Goal: Task Accomplishment & Management: Complete application form

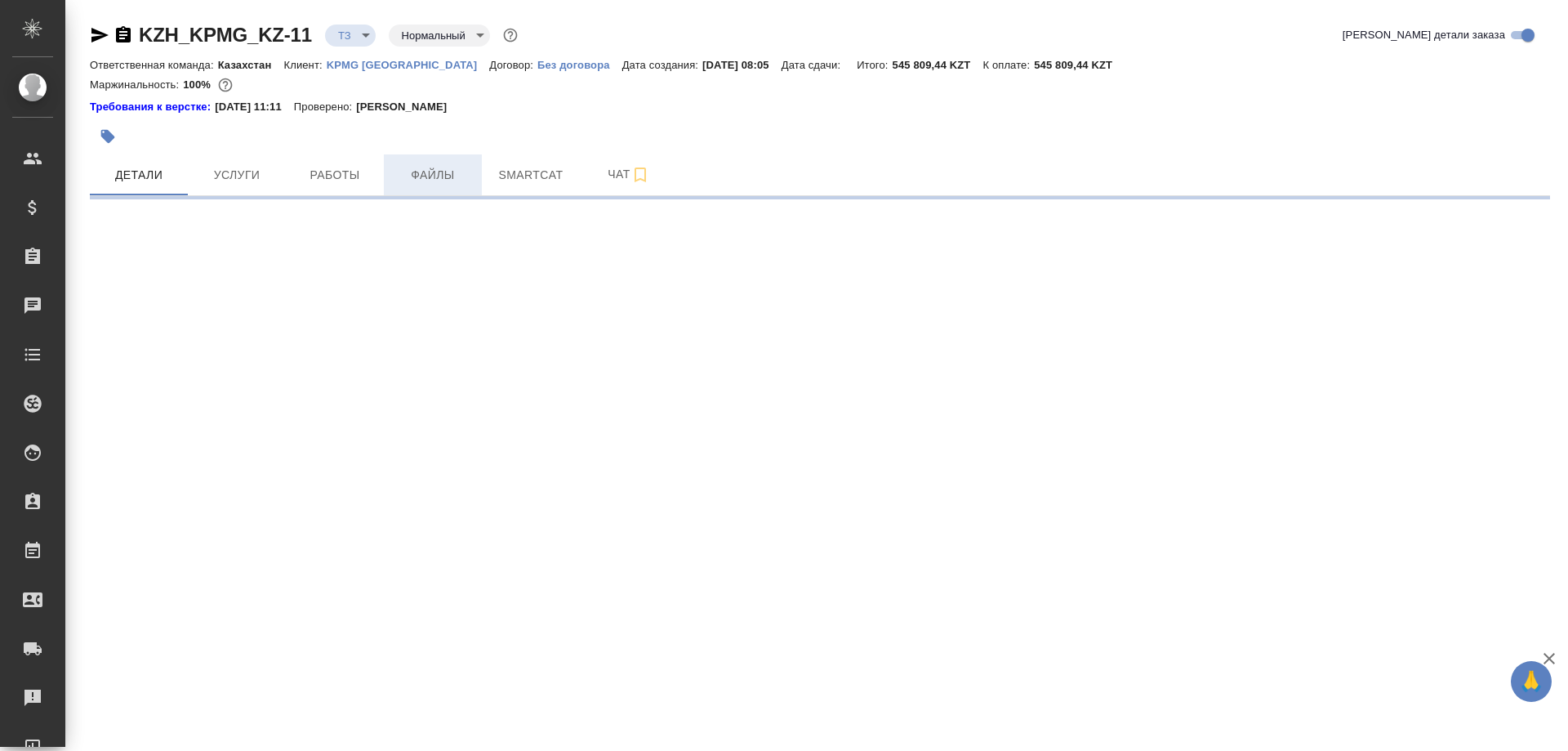
select select "RU"
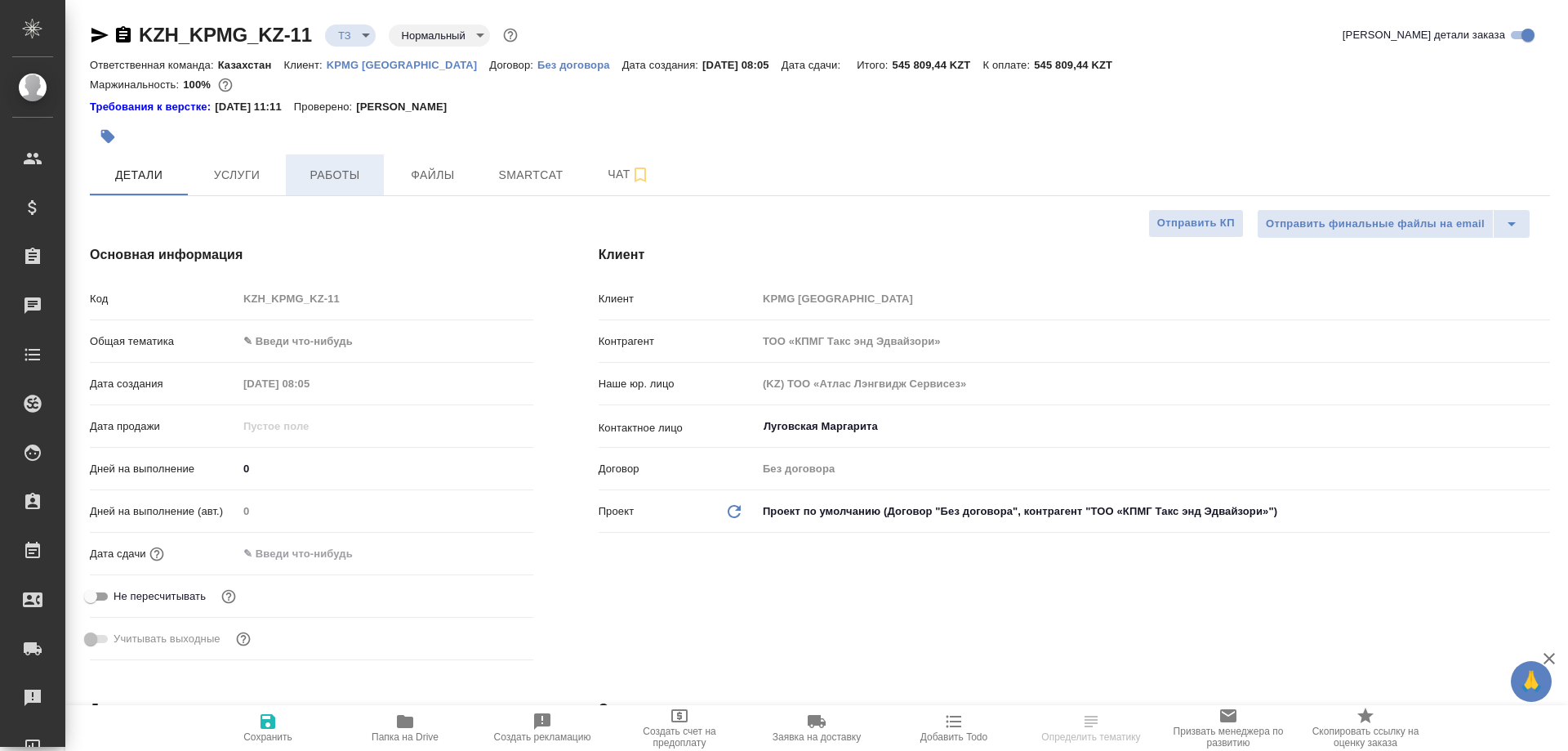
type textarea "x"
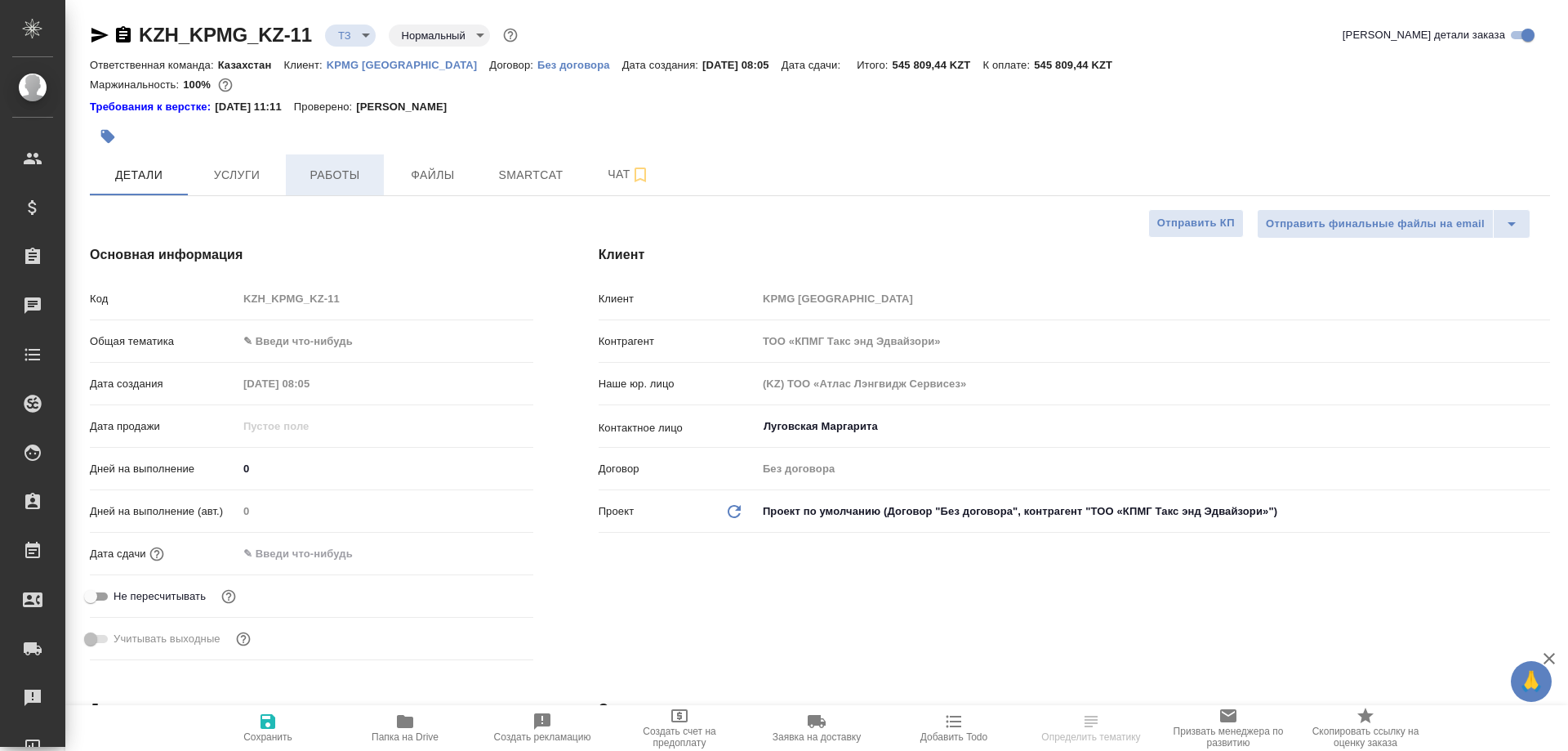
type textarea "x"
click at [350, 180] on span "Работы" at bounding box center [334, 175] width 79 height 21
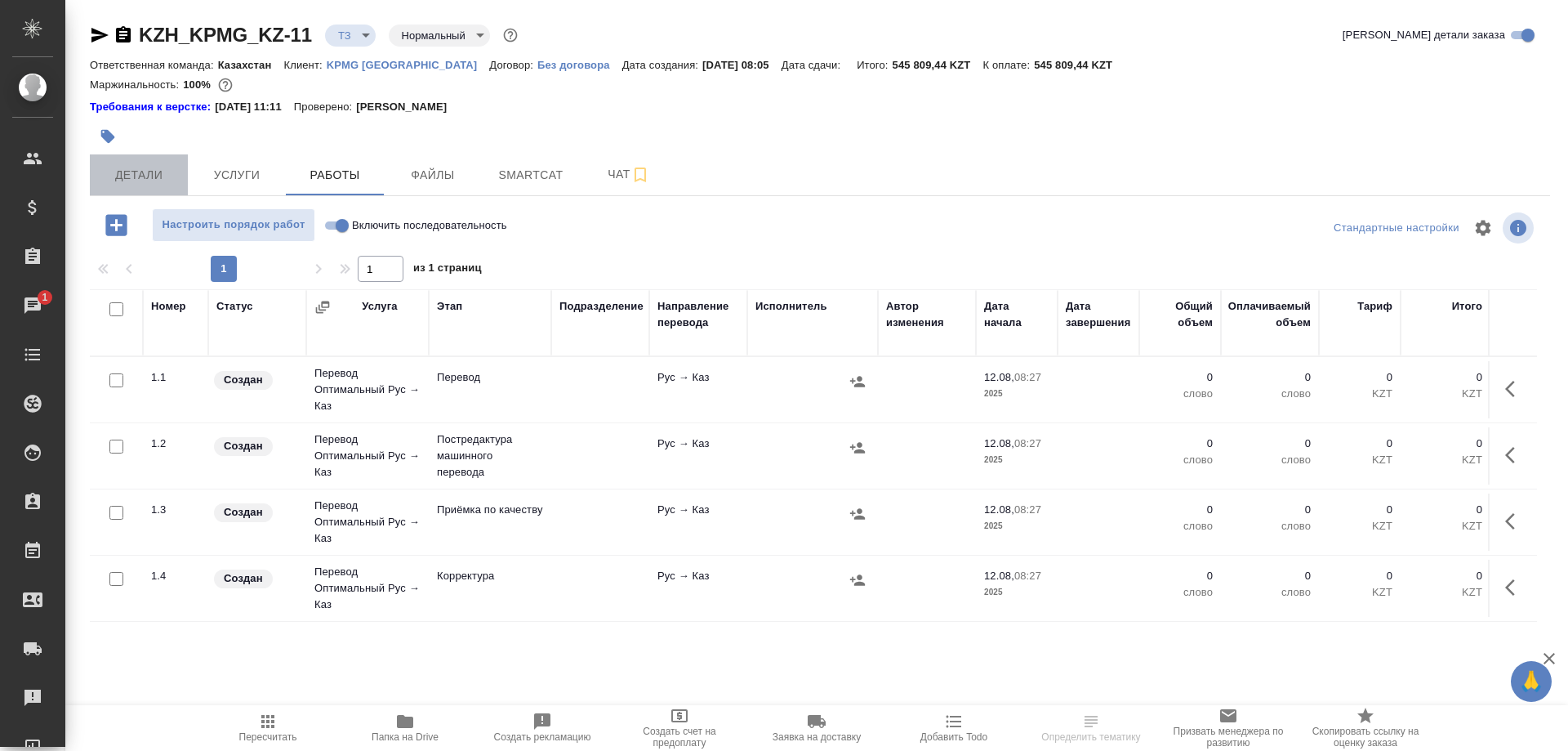
click at [131, 182] on span "Детали" at bounding box center [138, 175] width 79 height 21
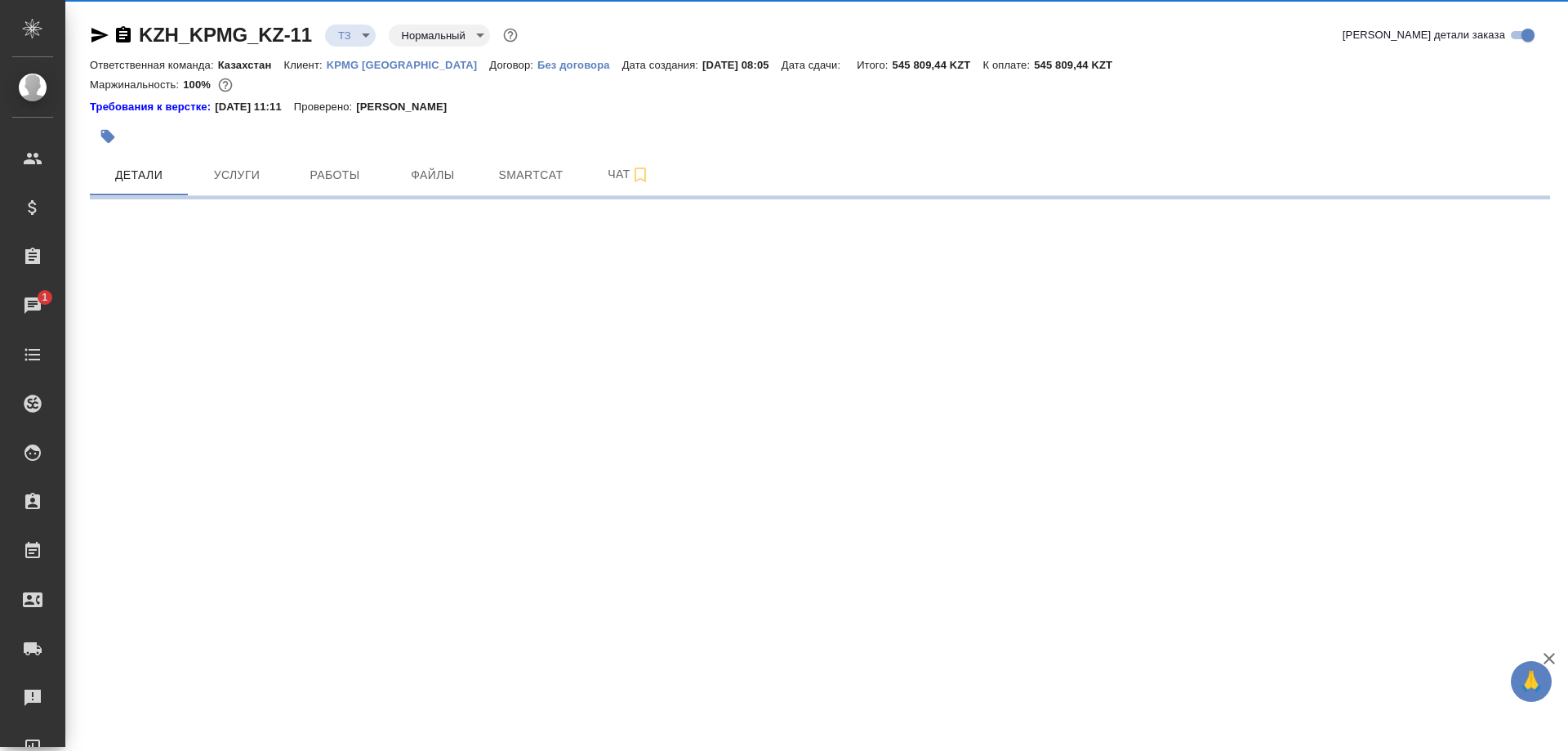
select select "RU"
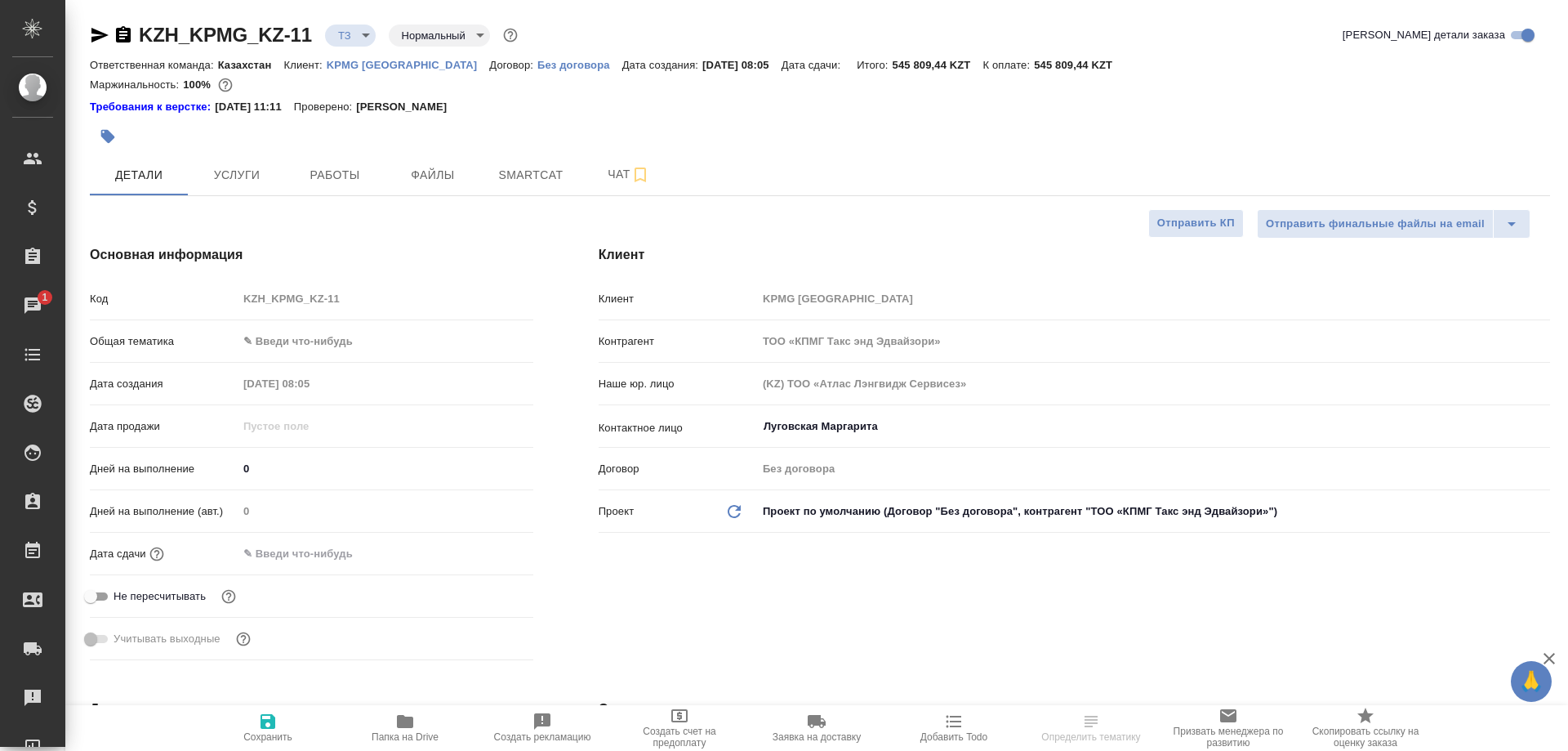
type textarea "x"
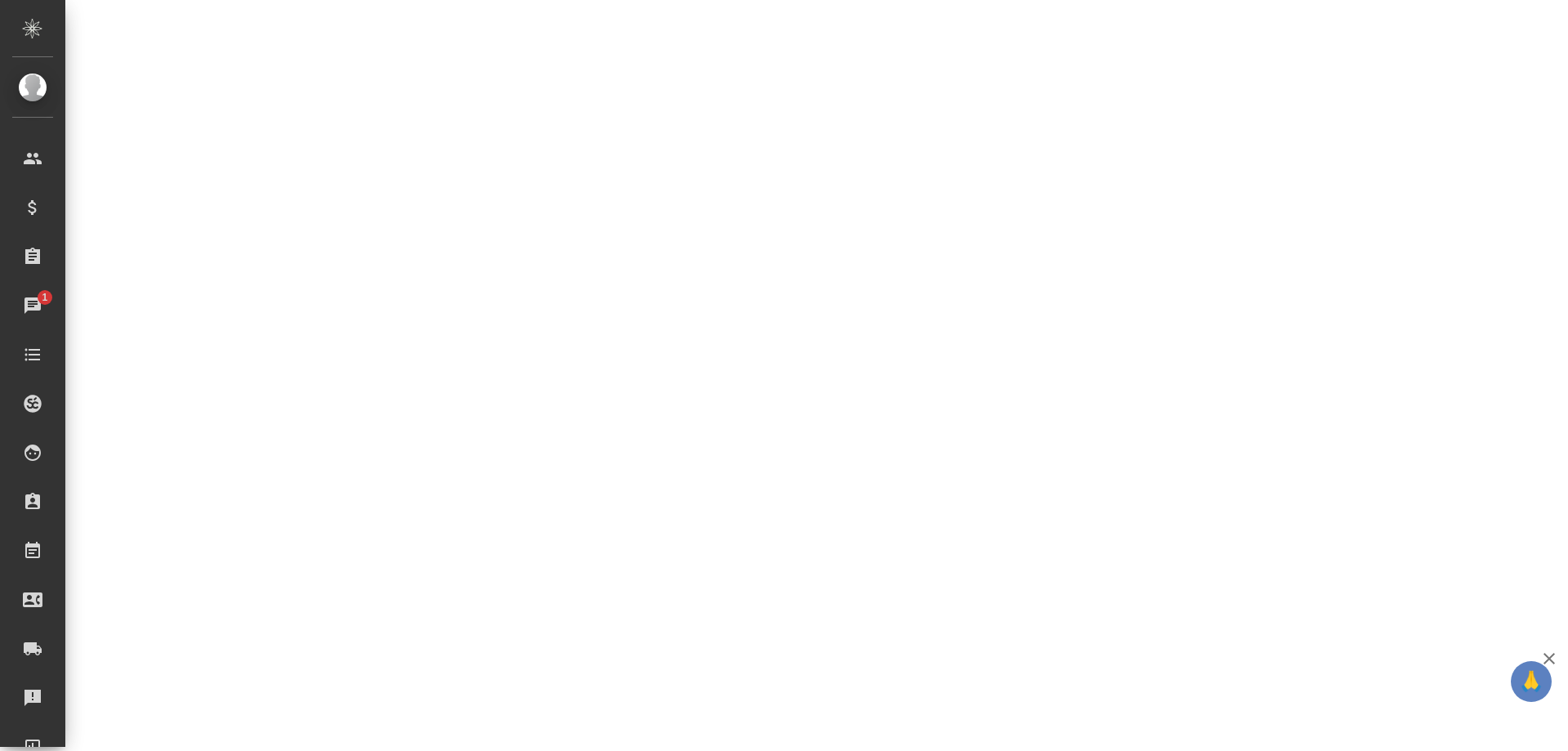
scroll to position [584, 0]
select select "RU"
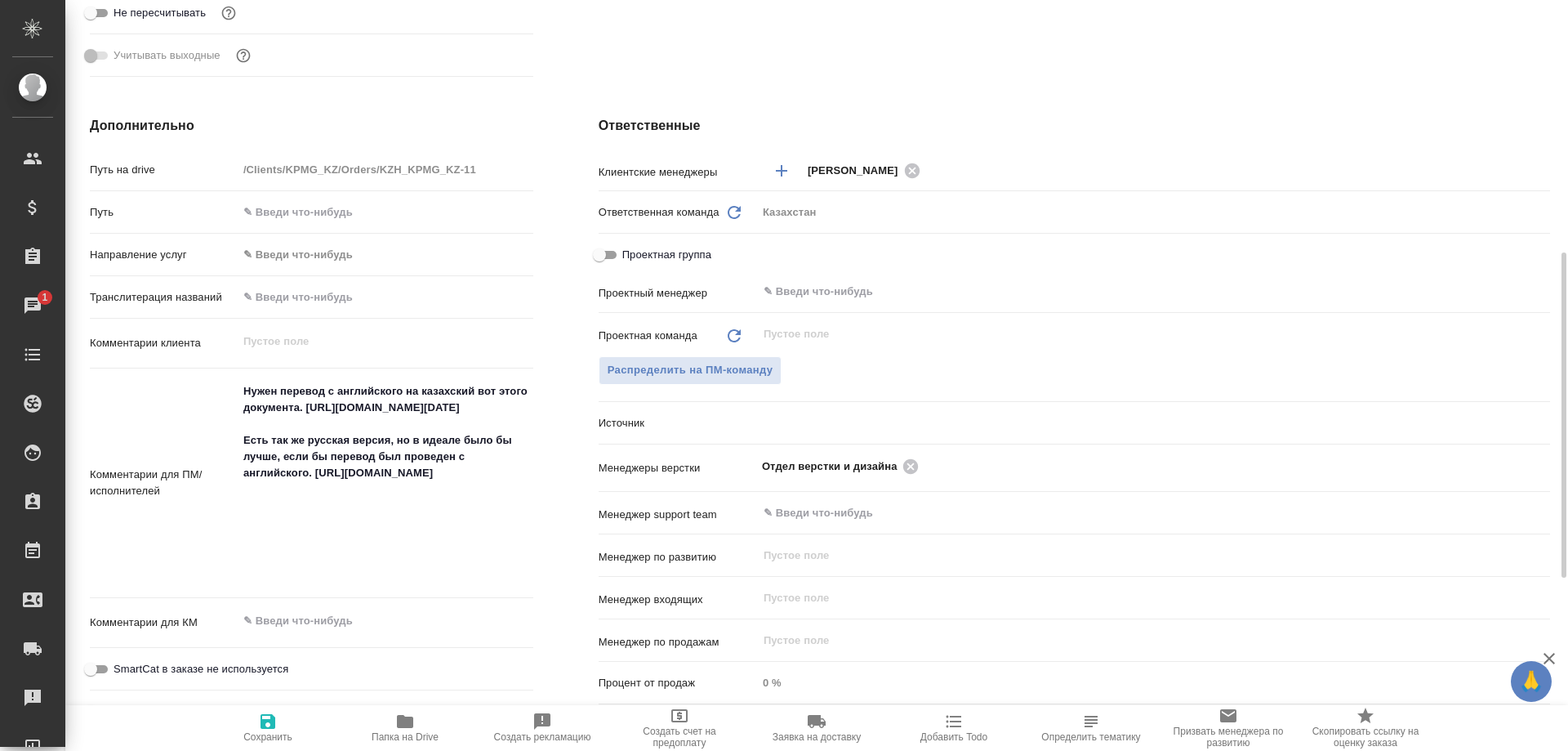
type textarea "x"
drag, startPoint x: 298, startPoint y: 403, endPoint x: 456, endPoint y: 465, distance: 169.7
click at [456, 465] on textarea "Нужен перевод с английского на казахский вот этого документа. [URL][DOMAIN_NAME…" at bounding box center [386, 491] width 294 height 224
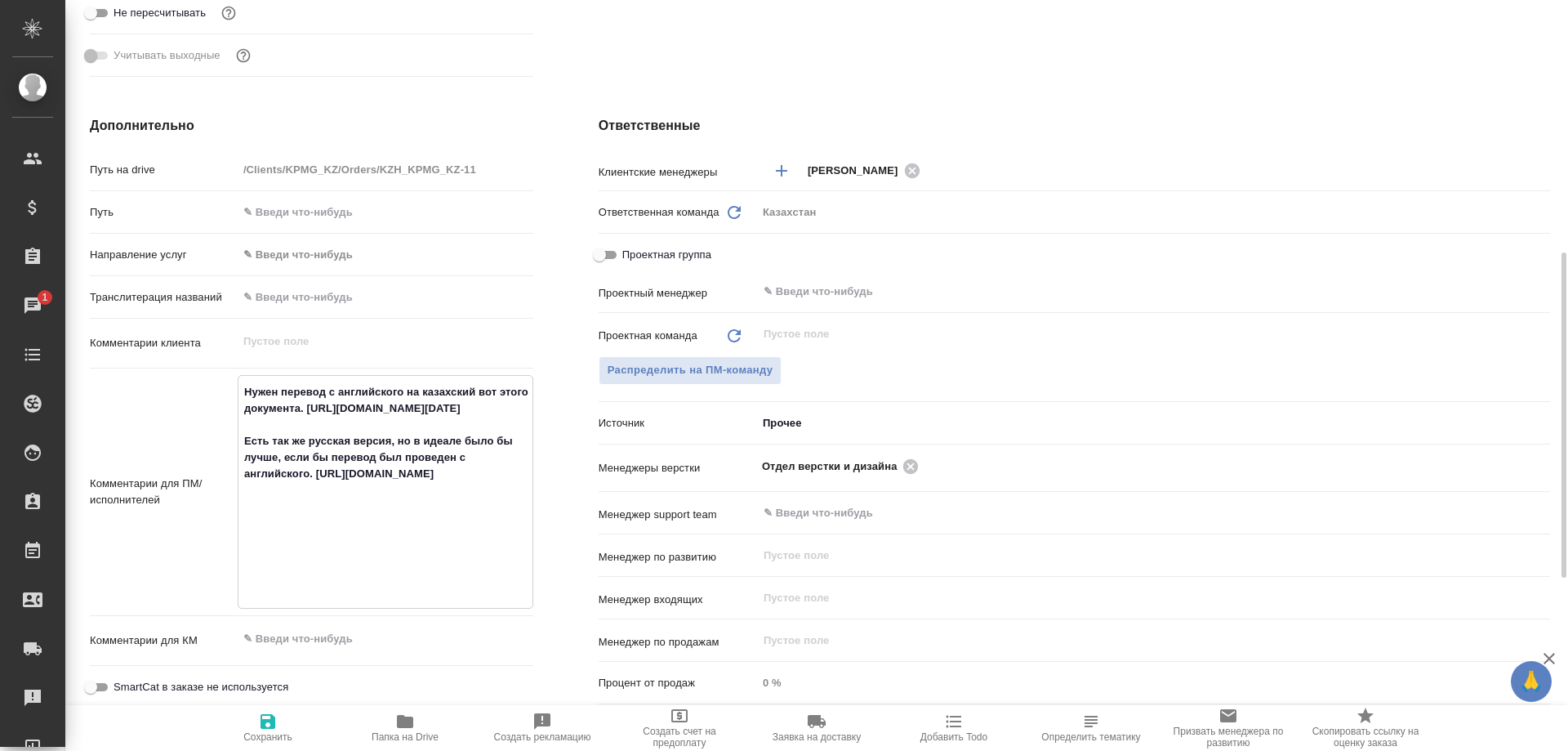
type textarea "x"
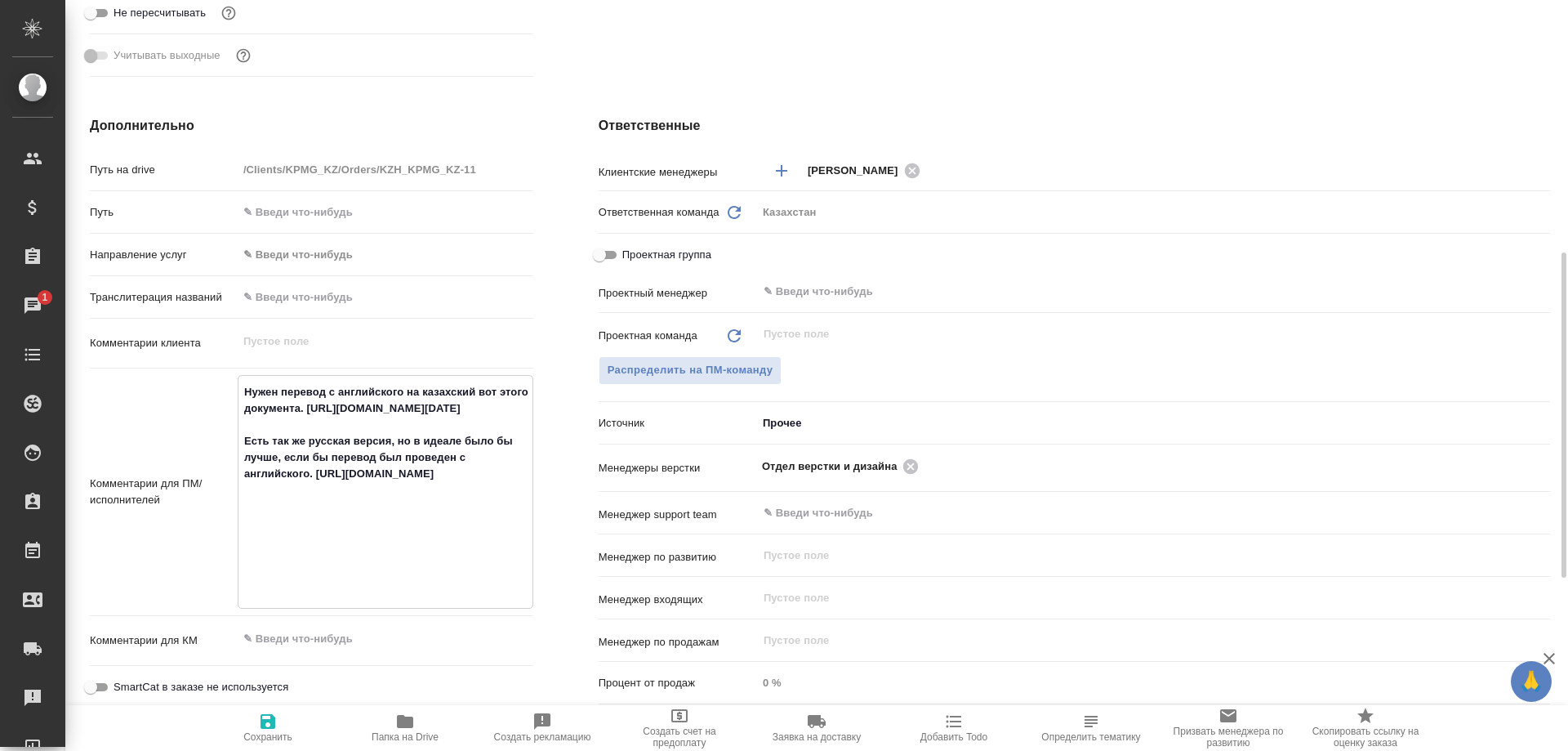
type textarea "x"
drag, startPoint x: 329, startPoint y: 525, endPoint x: 315, endPoint y: 529, distance: 14.6
click at [328, 525] on textarea "Нужен перевод с английского на казахский вот этого документа. [URL][DOMAIN_NAME…" at bounding box center [386, 491] width 294 height 224
drag, startPoint x: 315, startPoint y: 522, endPoint x: 390, endPoint y: 568, distance: 88.0
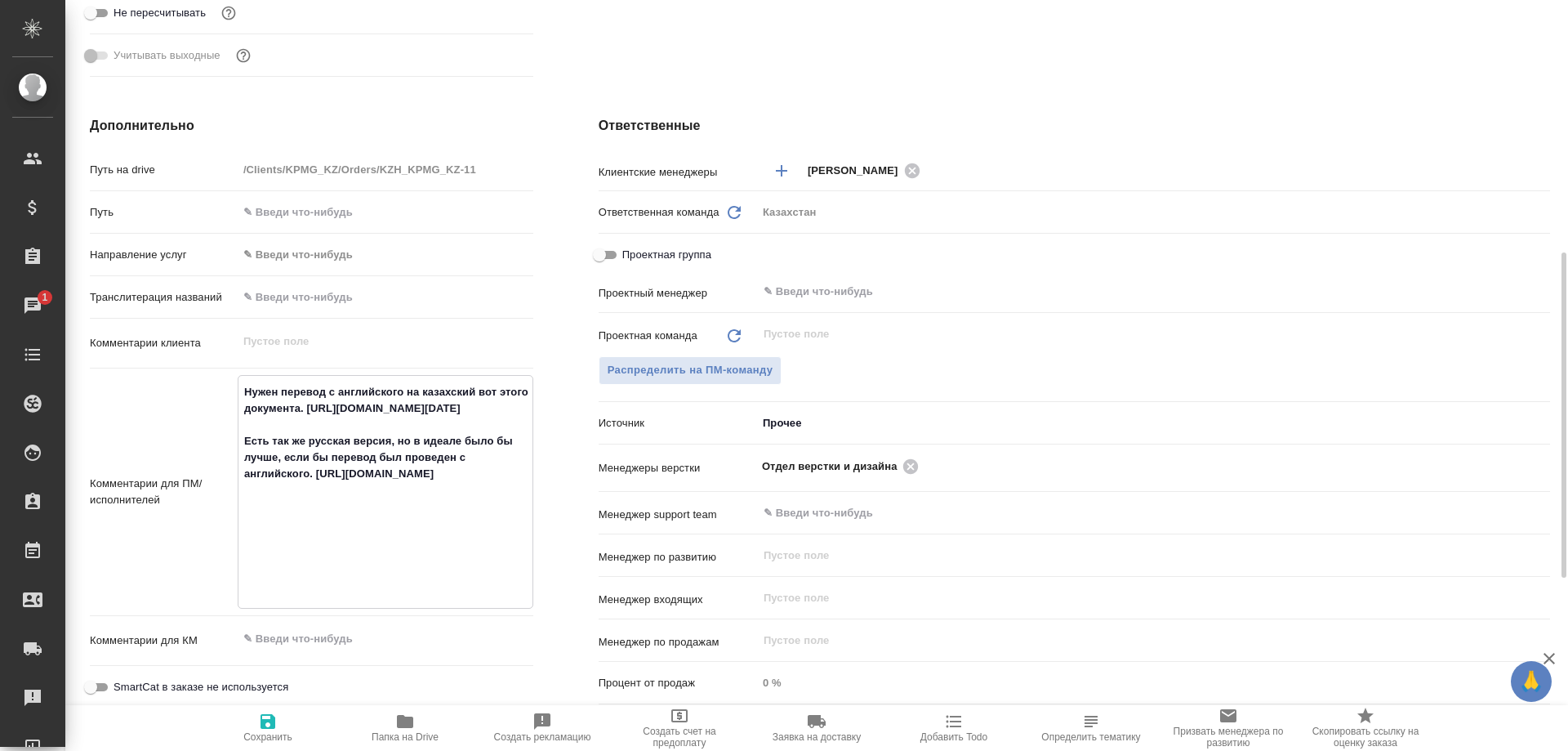
click at [390, 568] on textarea "Нужен перевод с английского на казахский вот этого документа. [URL][DOMAIN_NAME…" at bounding box center [386, 491] width 294 height 224
type textarea "x"
